Goal: Task Accomplishment & Management: Manage account settings

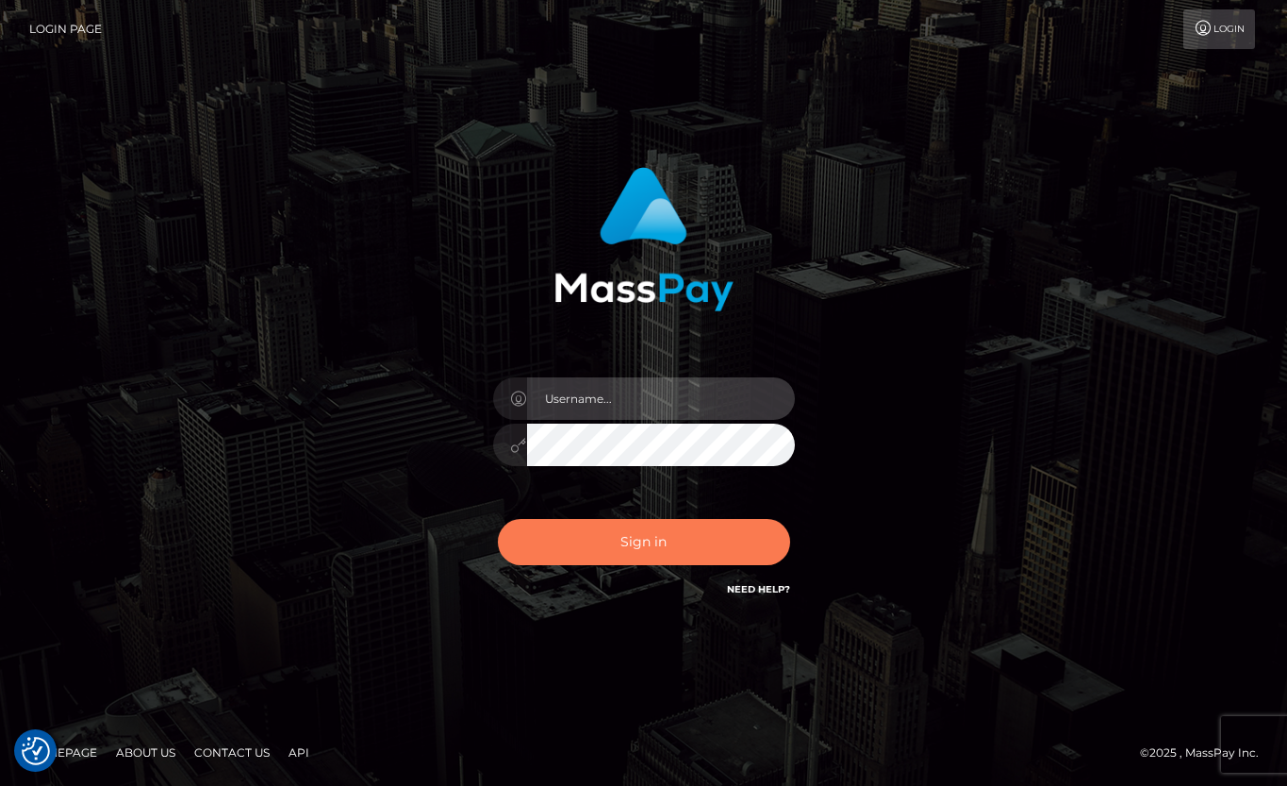
type input "[EMAIL_ADDRESS][DOMAIN_NAME]"
click at [678, 531] on button "Sign in" at bounding box center [644, 542] width 292 height 46
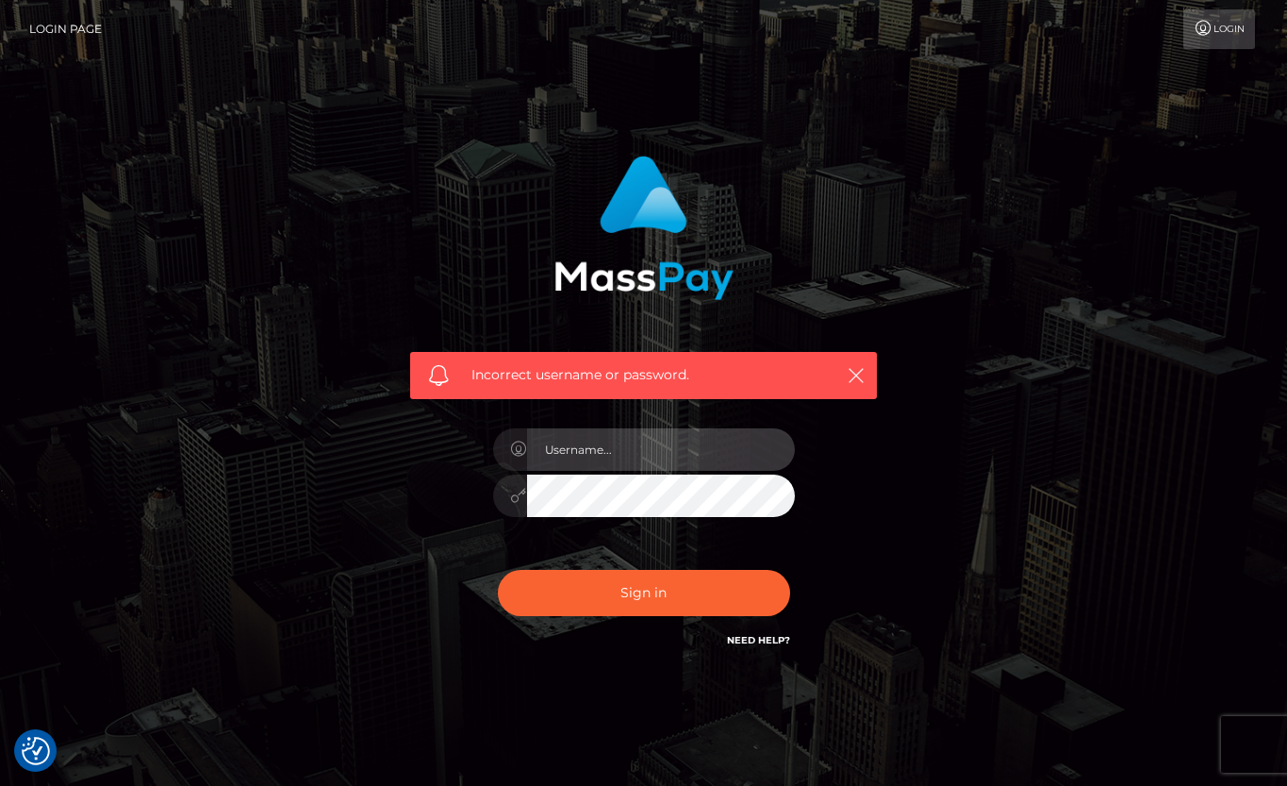
type input "[EMAIL_ADDRESS][DOMAIN_NAME]"
click at [523, 493] on div at bounding box center [644, 492] width 302 height 37
click at [498, 570] on button "Sign in" at bounding box center [644, 593] width 292 height 46
type input "[EMAIL_ADDRESS][DOMAIN_NAME]"
click at [436, 490] on div "Incorrect username or password. latexbarbie@outlook.com" at bounding box center [643, 402] width 495 height 523
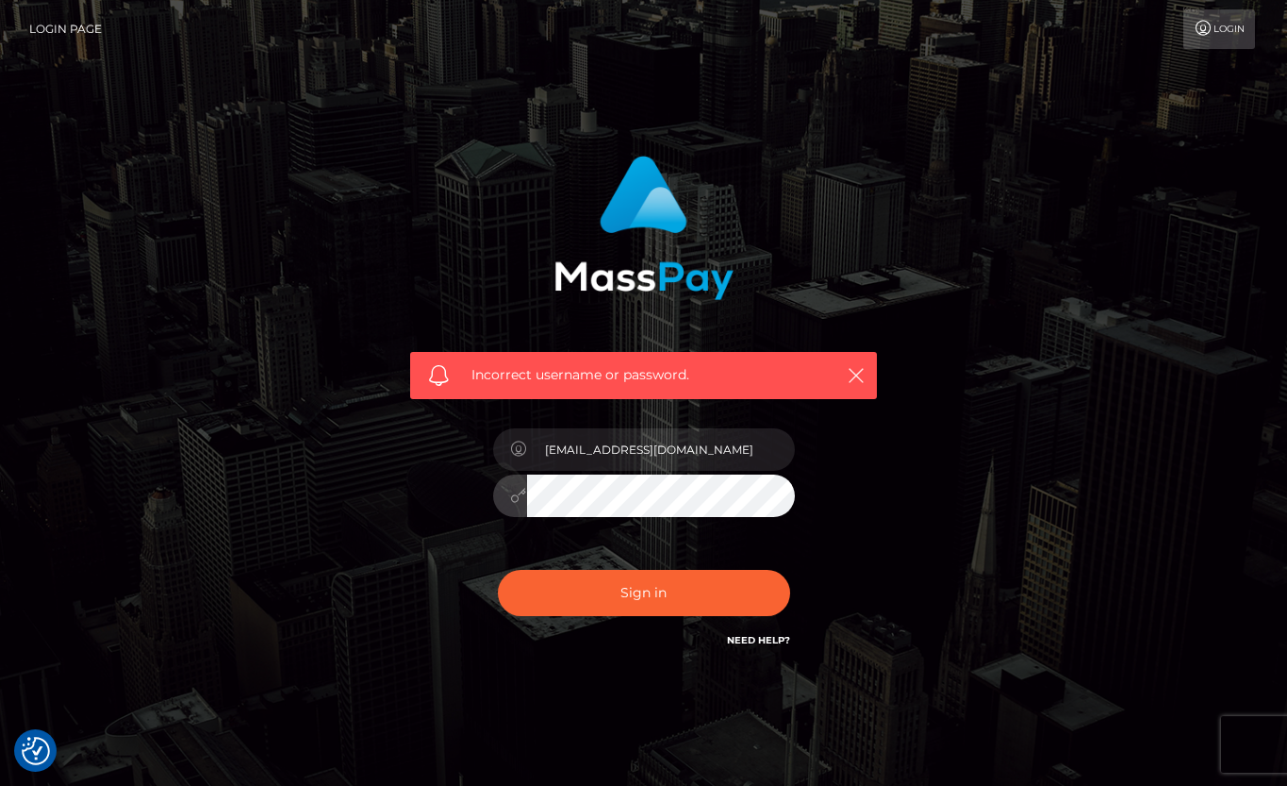
click at [498, 570] on button "Sign in" at bounding box center [644, 593] width 292 height 46
